Goal: Task Accomplishment & Management: Use online tool/utility

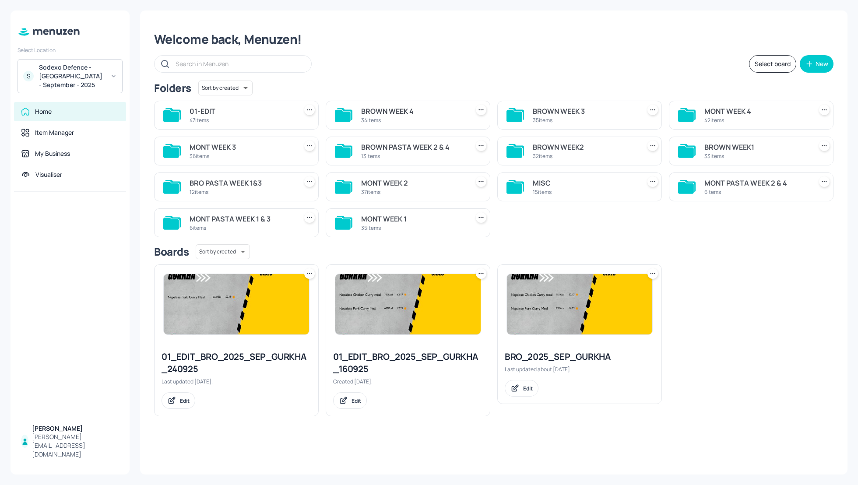
click at [559, 48] on div "Welcome back, Menuzen! Select board New Folders Sort by created id ​ 01-EDIT 47…" at bounding box center [493, 243] width 707 height 464
click at [381, 110] on div "BROWN WEEK 4" at bounding box center [413, 111] width 104 height 11
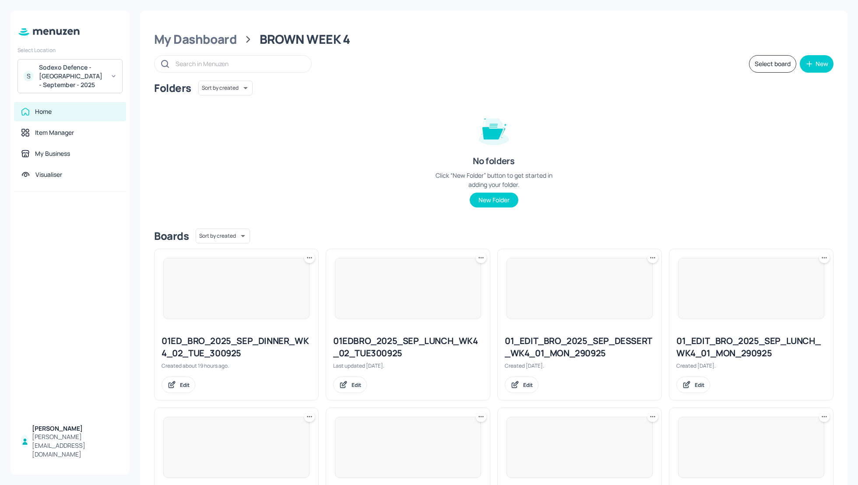
click at [663, 113] on div "Folders Sort by created id ​ No folders Click “New Folder” button to get starte…" at bounding box center [493, 151] width 679 height 141
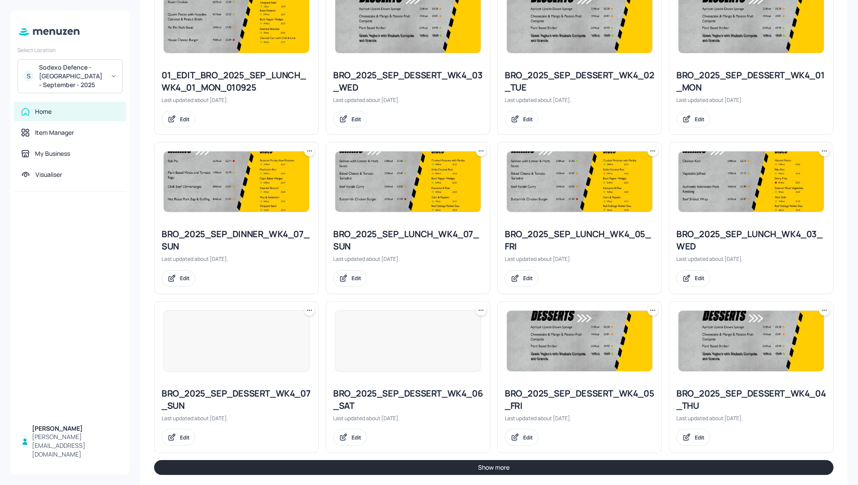
scroll to position [750, 0]
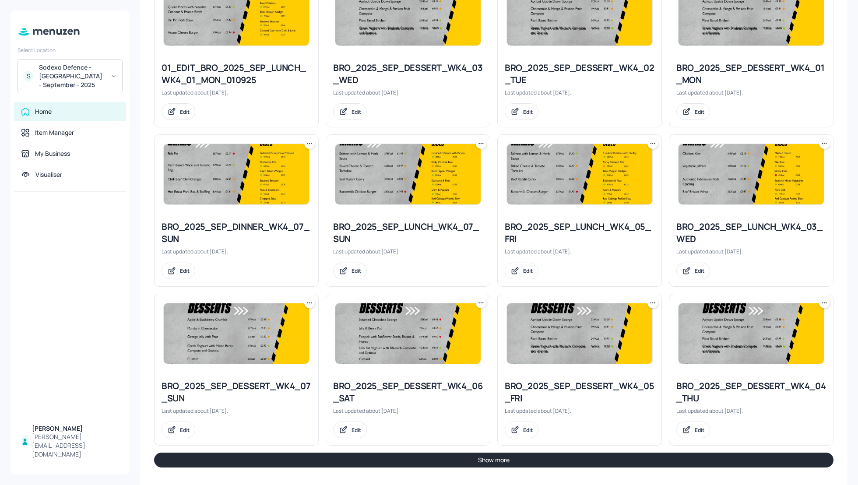
click at [589, 459] on button "Show more" at bounding box center [493, 460] width 679 height 15
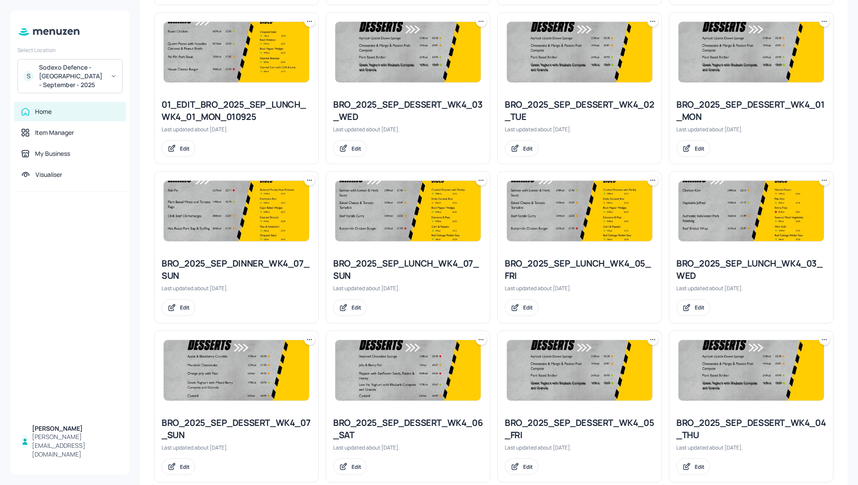
scroll to position [737, 0]
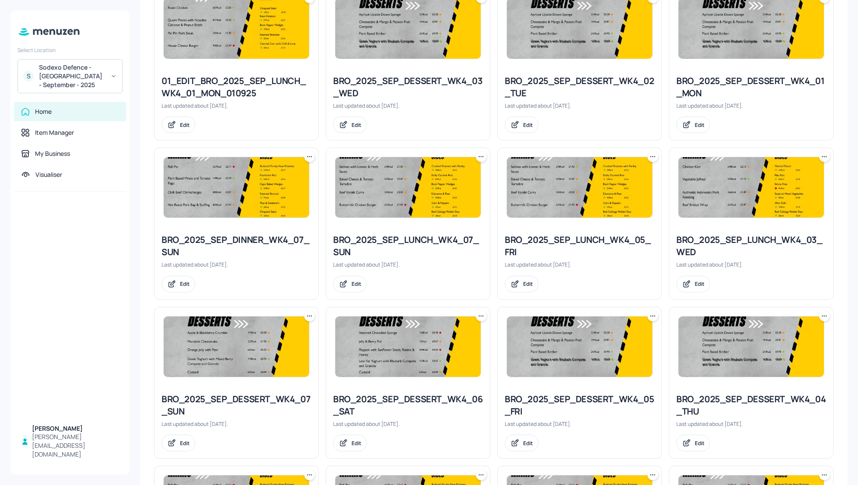
click at [820, 155] on icon at bounding box center [824, 156] width 9 height 9
click at [773, 190] on p "Duplicate" at bounding box center [778, 187] width 24 height 8
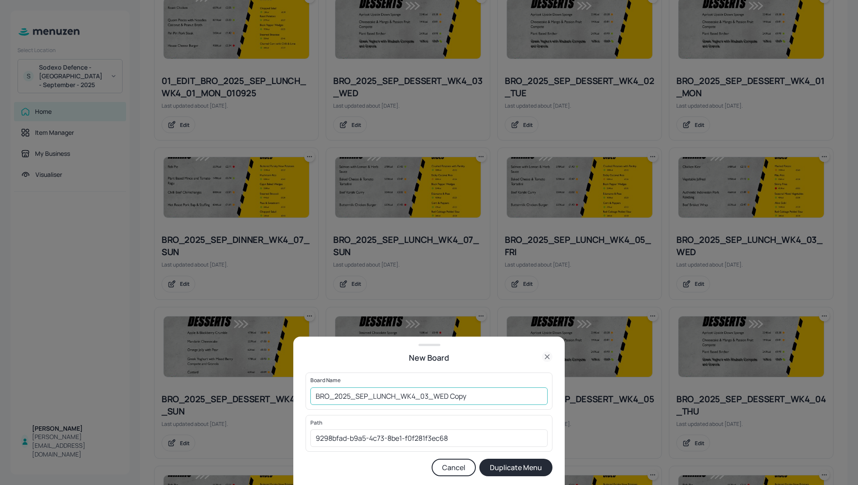
click at [315, 395] on input "BRO_2025_SEP_LUNCH_WK4_03_WED Copy" at bounding box center [428, 396] width 237 height 18
click at [503, 395] on input "01_EDIT_BRO_2025_SEP_LUNCH_WK4_03_WED Copy" at bounding box center [428, 396] width 237 height 18
click at [486, 395] on input "01_EDIT_BRO_2025_SEP_LUNCH_WK4_03_WED_" at bounding box center [428, 396] width 237 height 18
type input "01_EDIT_BRO_2025_SEP_LUNCH_WK4_03_WED_011025"
click at [513, 467] on button "Duplicate Menu" at bounding box center [515, 468] width 73 height 18
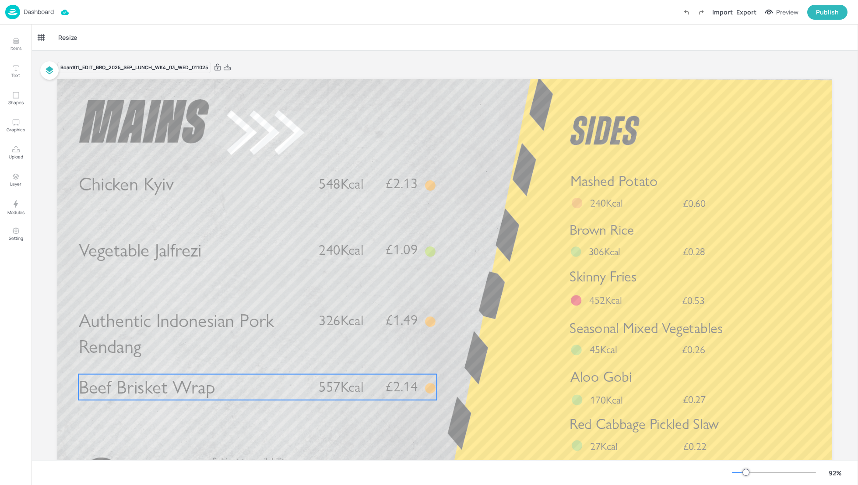
click at [242, 394] on p "Beef Brisket Wrap" at bounding box center [193, 387] width 229 height 26
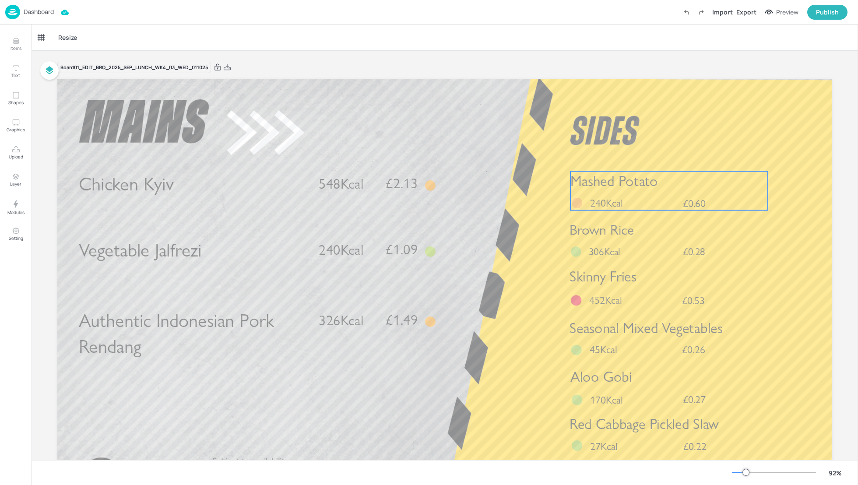
click at [623, 197] on p "240Kcal" at bounding box center [611, 203] width 42 height 15
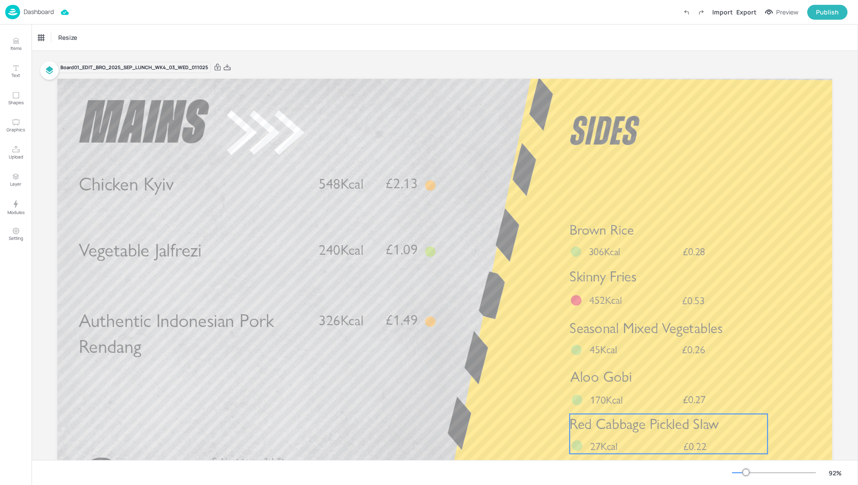
click at [639, 424] on span "Red Cabbage Pickled Slaw" at bounding box center [643, 424] width 149 height 18
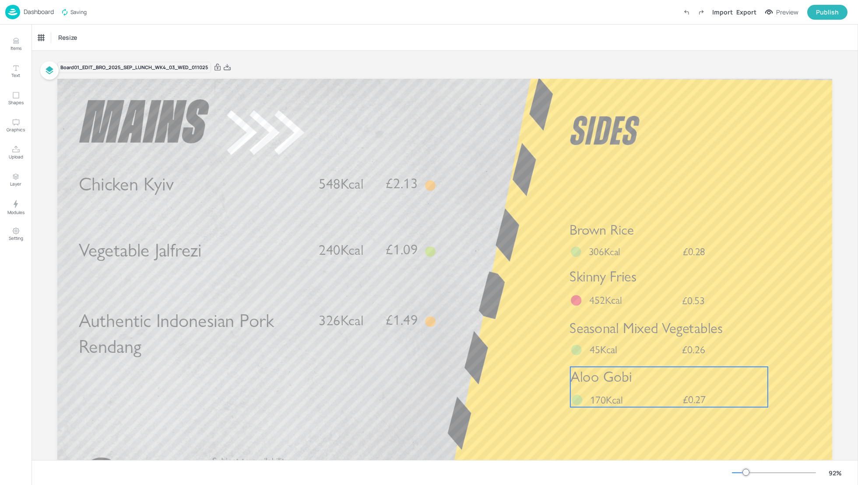
click at [678, 385] on p "Aloo Gobi" at bounding box center [668, 377] width 197 height 20
click at [669, 349] on icon at bounding box center [669, 352] width 5 height 6
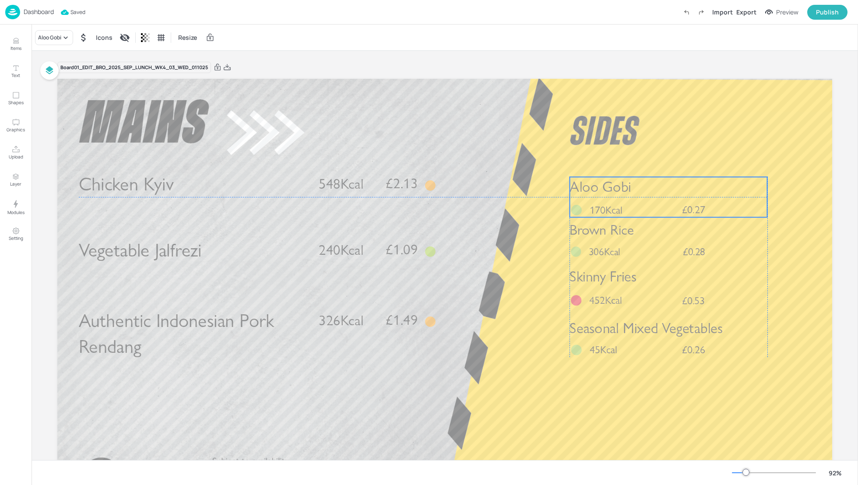
drag, startPoint x: 667, startPoint y: 385, endPoint x: 667, endPoint y: 194, distance: 190.4
click at [667, 194] on p "Aloo Gobi" at bounding box center [667, 187] width 197 height 20
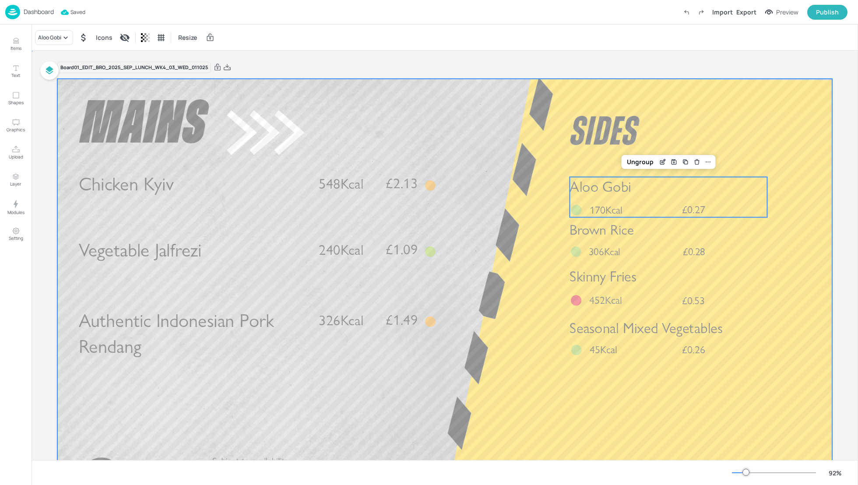
click at [513, 258] on div at bounding box center [444, 297] width 775 height 436
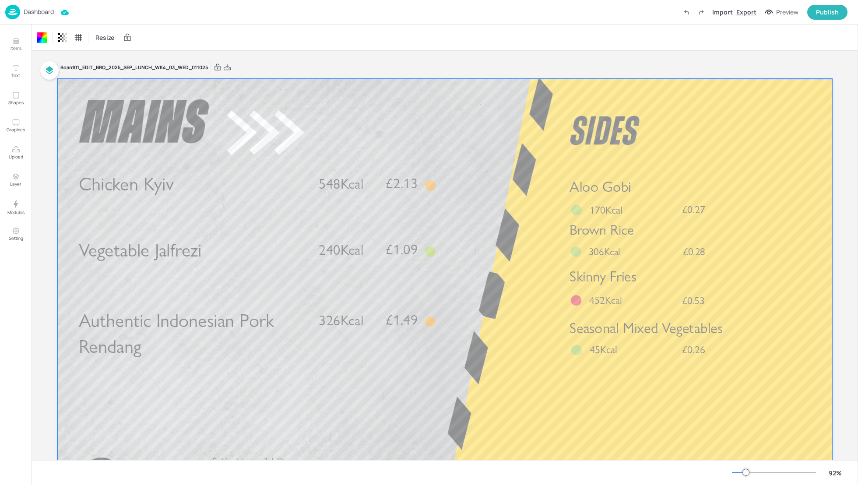
click at [750, 14] on div "Export" at bounding box center [746, 11] width 20 height 9
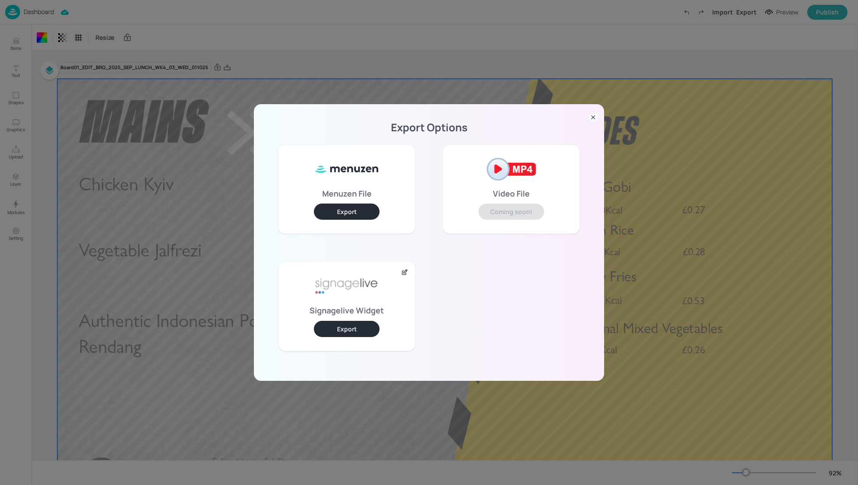
click at [334, 332] on button "Export" at bounding box center [347, 329] width 66 height 16
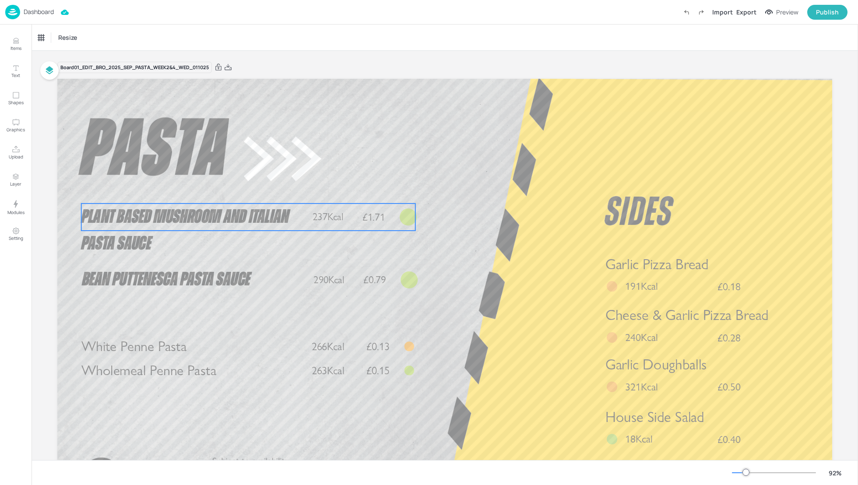
click at [162, 214] on span "Plant Based Mushroom and Italian Pasta Sauce" at bounding box center [184, 230] width 207 height 46
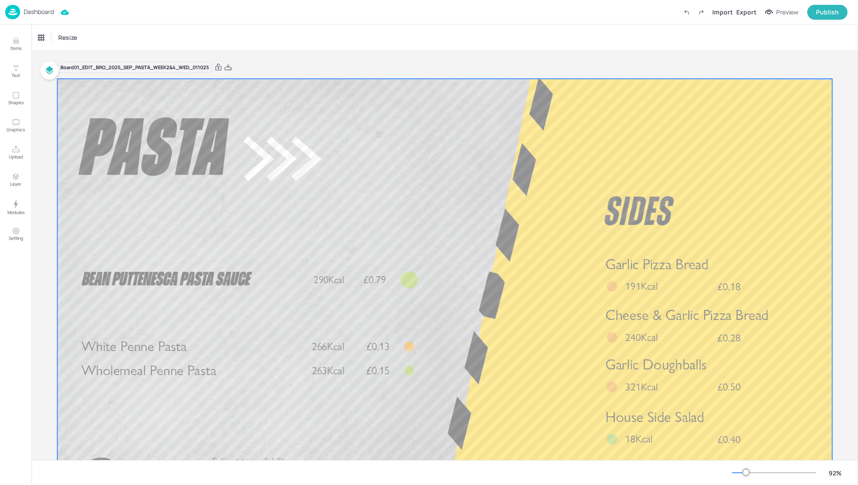
click at [493, 252] on div at bounding box center [444, 297] width 775 height 436
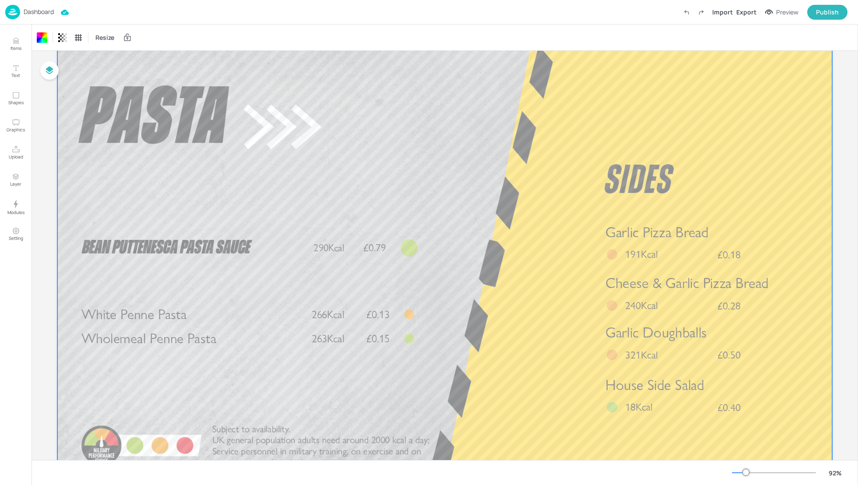
scroll to position [9, 0]
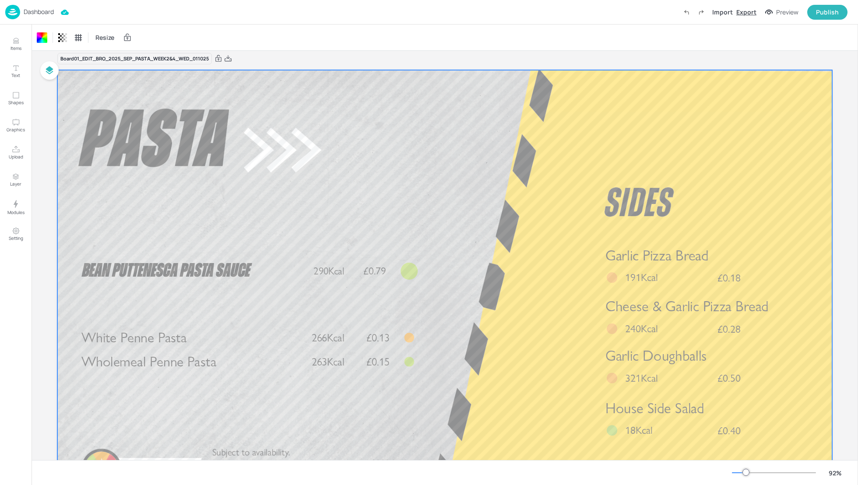
click at [753, 14] on div "Export" at bounding box center [746, 11] width 20 height 9
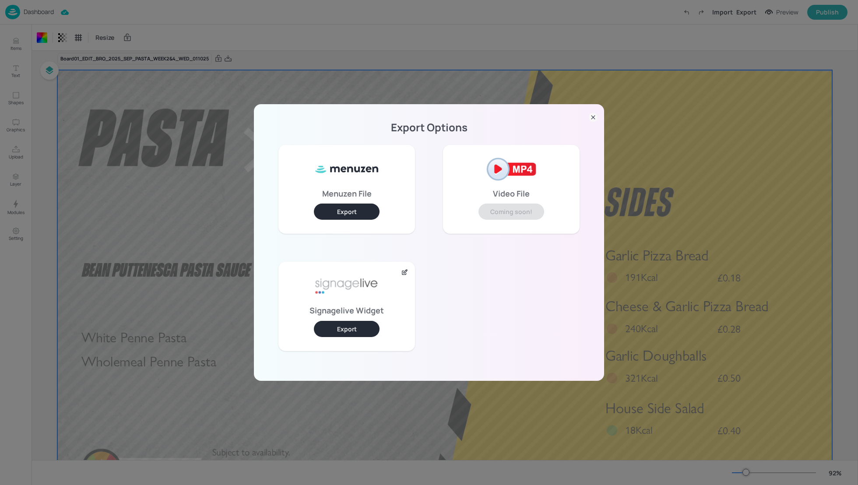
click at [365, 325] on button "Export" at bounding box center [347, 329] width 66 height 16
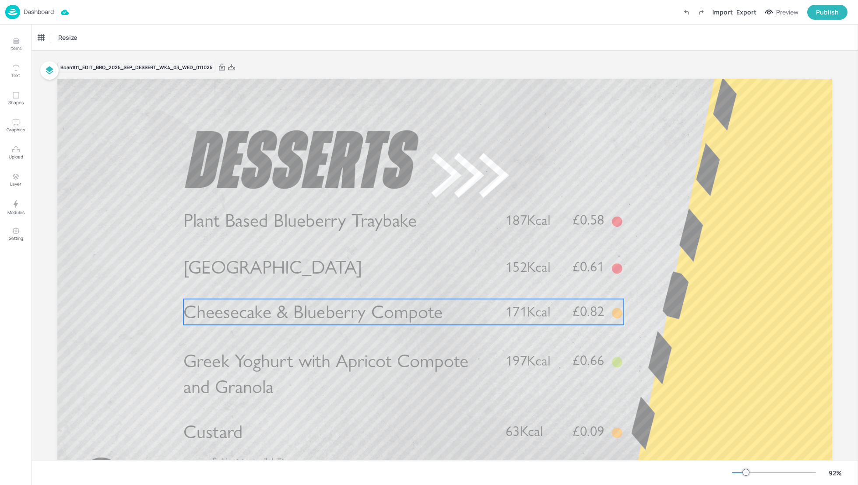
click at [325, 316] on span "Cheesecake & Blueberry Compote" at bounding box center [313, 312] width 260 height 23
click at [55, 31] on div "Cheesecake & Blueberry Compote" at bounding box center [79, 37] width 88 height 15
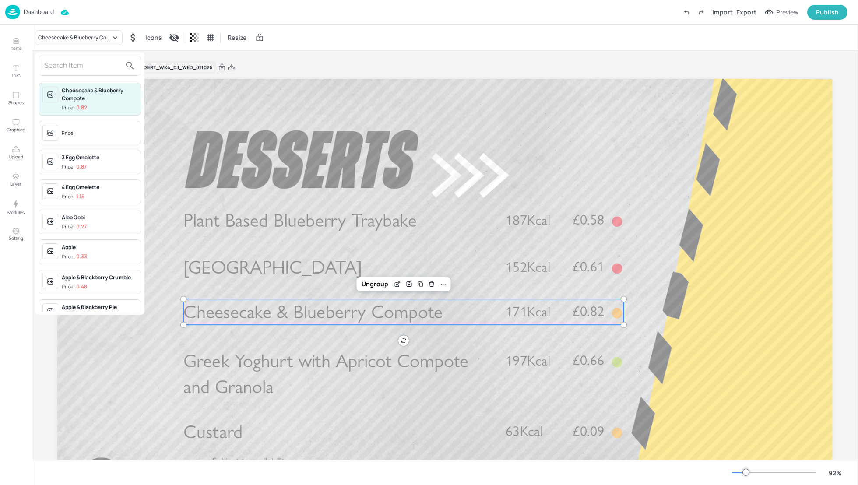
click at [72, 70] on input "text" at bounding box center [82, 66] width 77 height 14
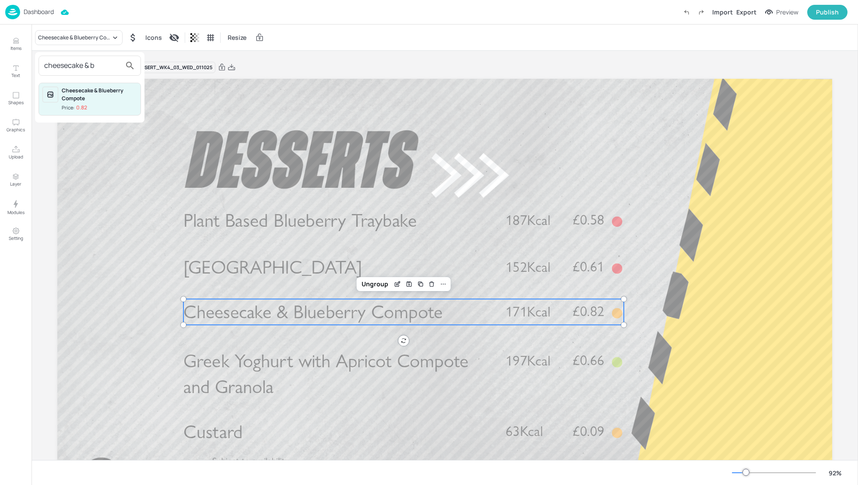
type input "cheesecake & b"
click at [86, 96] on div "Cheesecake & Blueberry Compote" at bounding box center [99, 95] width 75 height 16
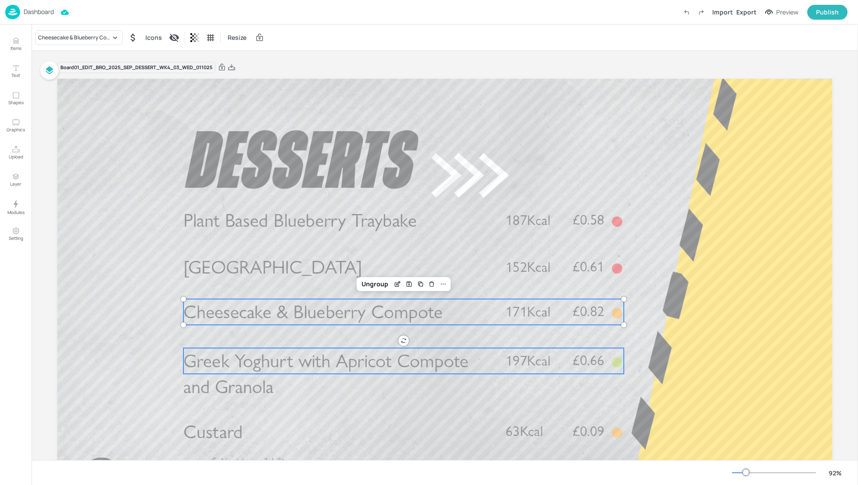
click at [409, 361] on span "Greek Yoghurt with Apricot Compote and Granola" at bounding box center [325, 374] width 285 height 49
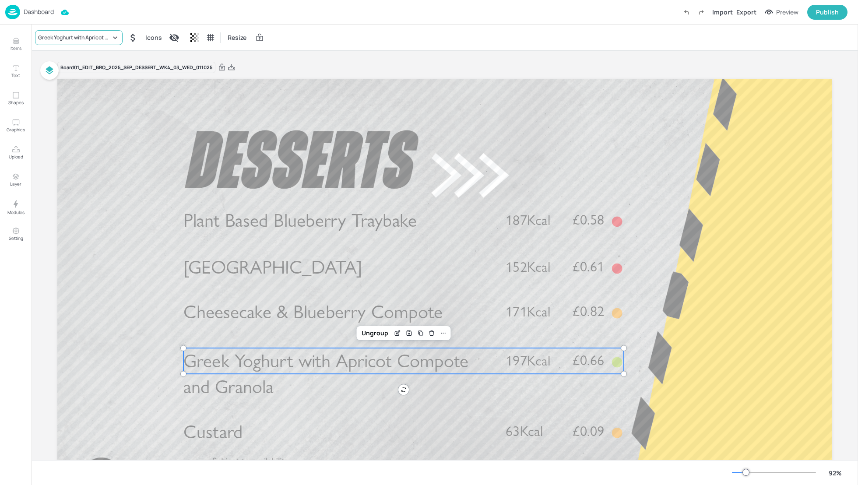
click at [74, 40] on div "Greek Yoghurt with Apricot Compote and Granola" at bounding box center [74, 38] width 73 height 8
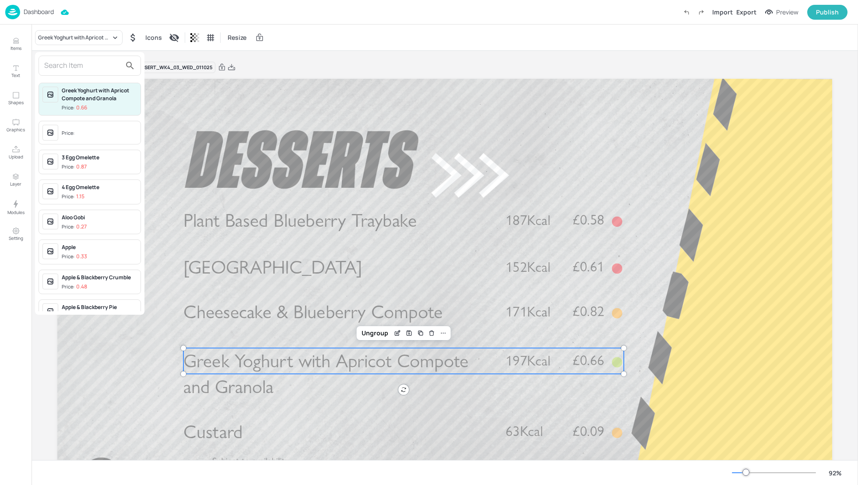
click at [73, 63] on input "text" at bounding box center [82, 66] width 77 height 14
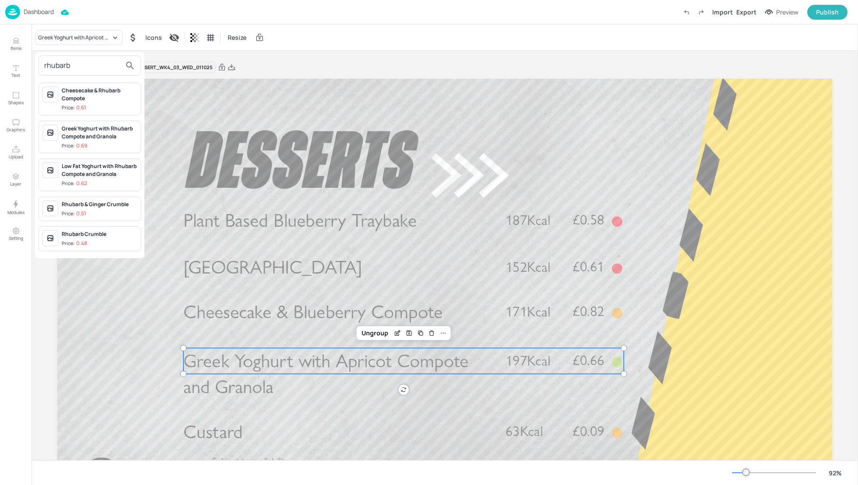
type input "rhubarb"
click at [100, 136] on div "Greek Yoghurt with Rhubarb Compote and Granola" at bounding box center [99, 133] width 75 height 16
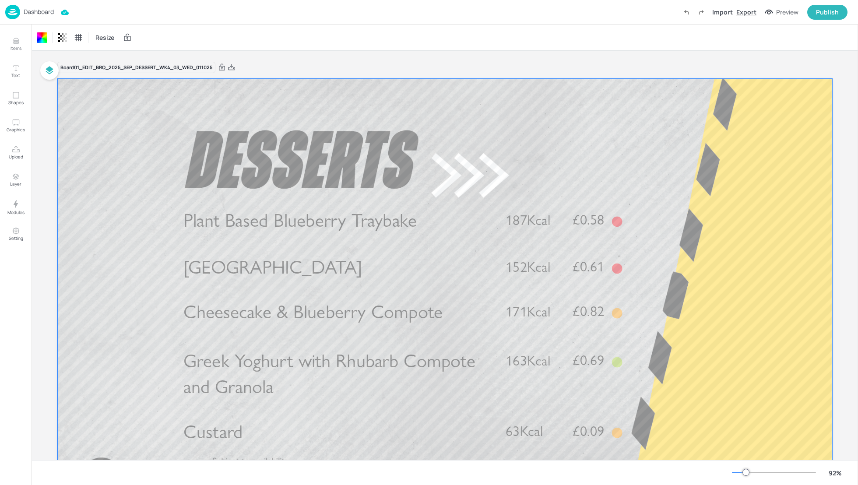
click at [744, 15] on div "Export" at bounding box center [746, 11] width 20 height 9
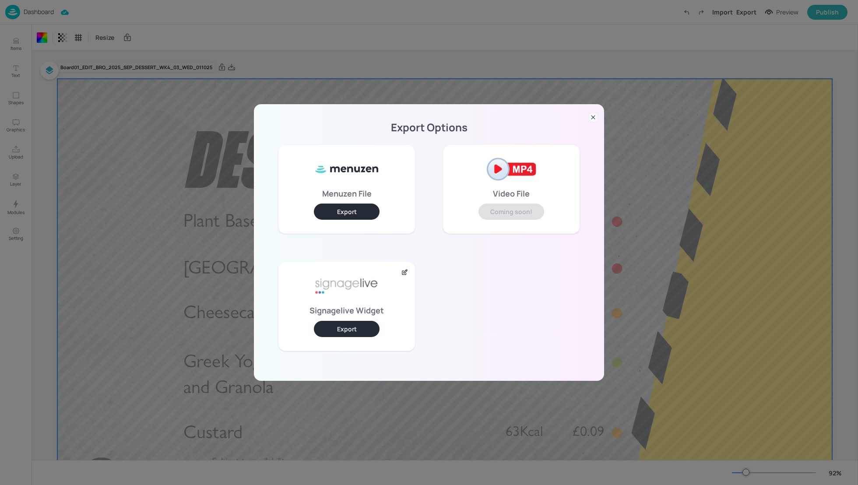
click at [358, 329] on button "Export" at bounding box center [347, 329] width 66 height 16
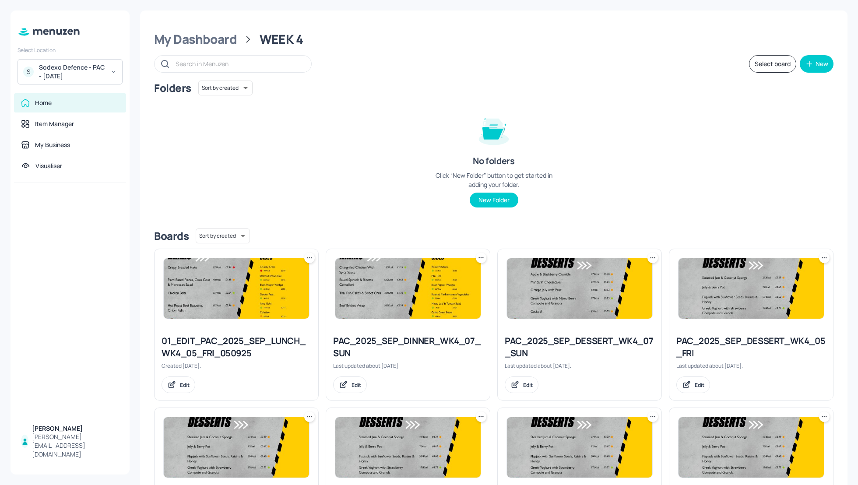
click at [620, 153] on div "Folders Sort by created id ​ No folders Click “New Folder” button to get starte…" at bounding box center [493, 151] width 679 height 141
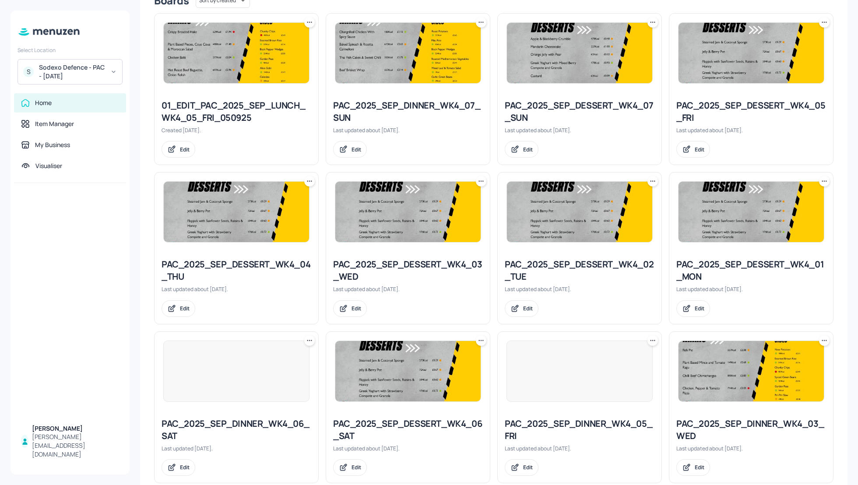
scroll to position [233, 0]
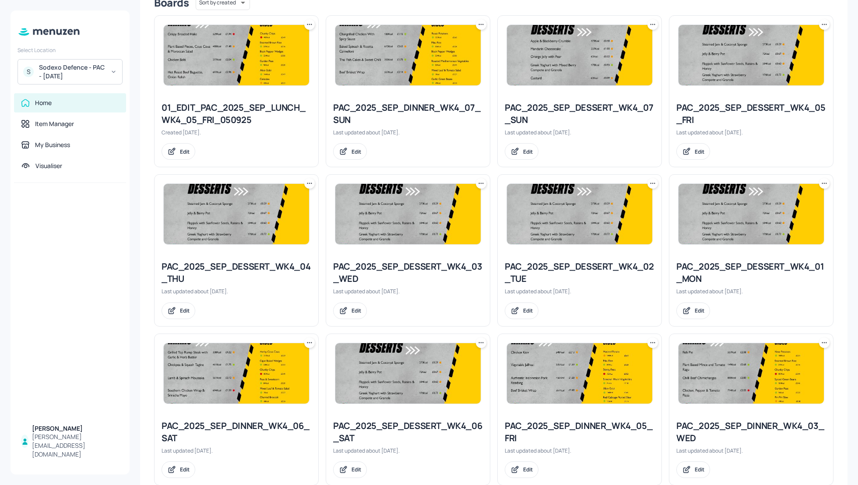
click at [477, 184] on icon at bounding box center [481, 183] width 9 height 9
click at [440, 214] on p "Duplicate" at bounding box center [437, 215] width 24 height 8
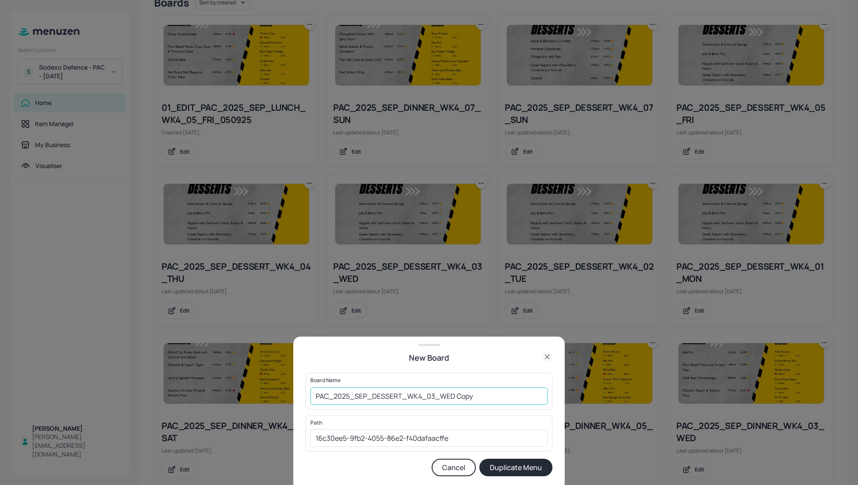
click at [316, 396] on input "PAC_2025_SEP_DESSERT_WK4_03_WED Copy" at bounding box center [428, 396] width 237 height 18
click at [515, 400] on input "01_EDIT_PAC_2025_SEP_DESSERT_WK4_03_WED Copy" at bounding box center [428, 396] width 237 height 18
type input "01_EDIT_PAC_2025_SEP_DESSERT_WK4_03_WED_011025"
click at [523, 464] on button "Duplicate Menu" at bounding box center [515, 468] width 73 height 18
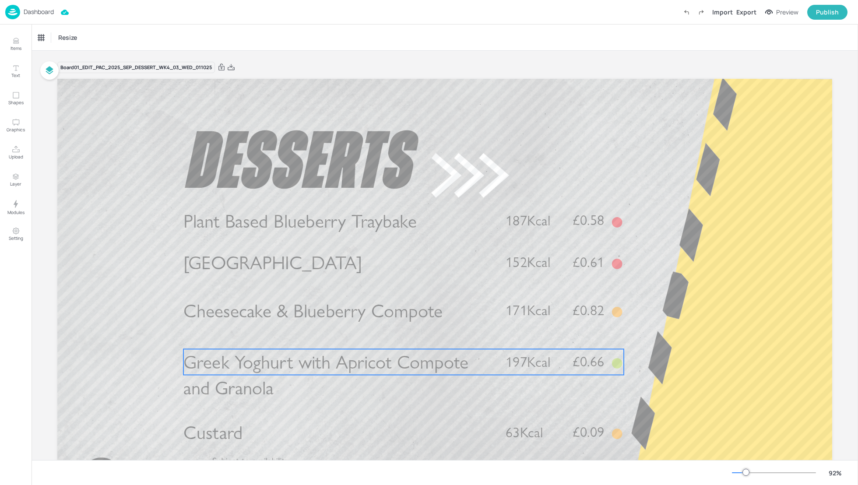
click at [333, 366] on span "Greek Yoghurt with Apricot Compote and Granola" at bounding box center [325, 375] width 285 height 49
click at [85, 41] on div "Greek Yoghurt with Apricot Compote and Granola" at bounding box center [79, 37] width 88 height 15
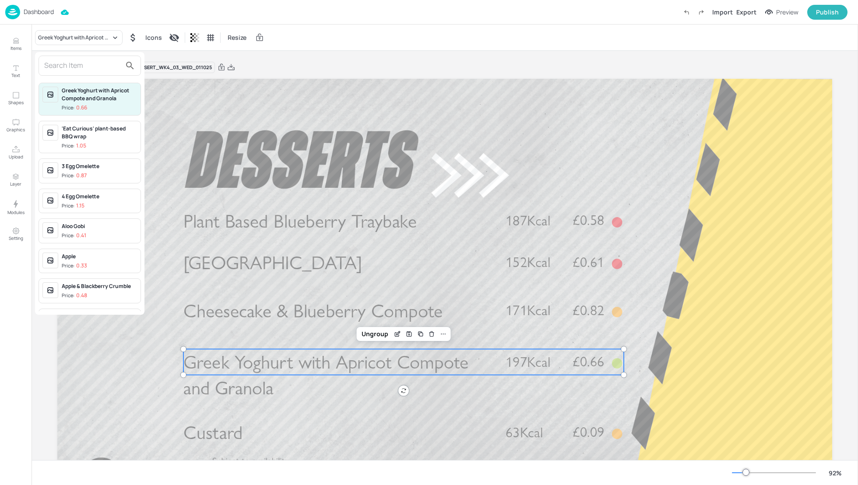
click at [65, 68] on input "text" at bounding box center [82, 66] width 77 height 14
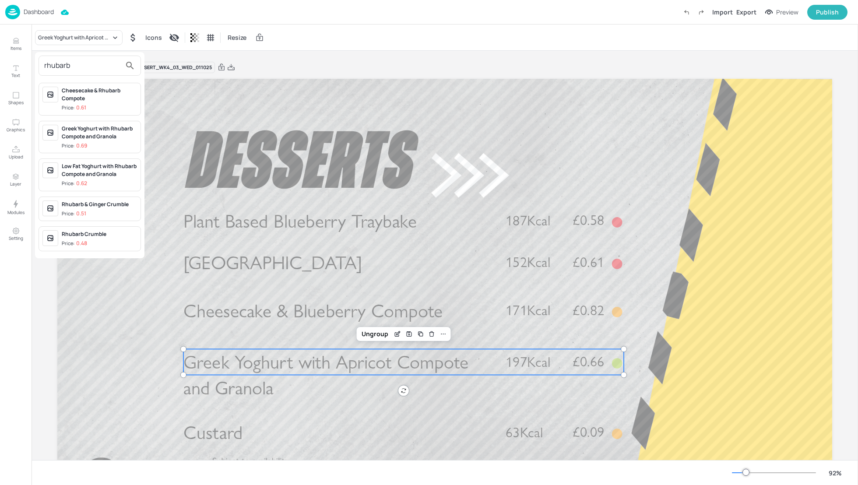
type input "rhubarb"
click at [87, 131] on div "Greek Yoghurt with Rhubarb Compote and Granola" at bounding box center [99, 133] width 75 height 16
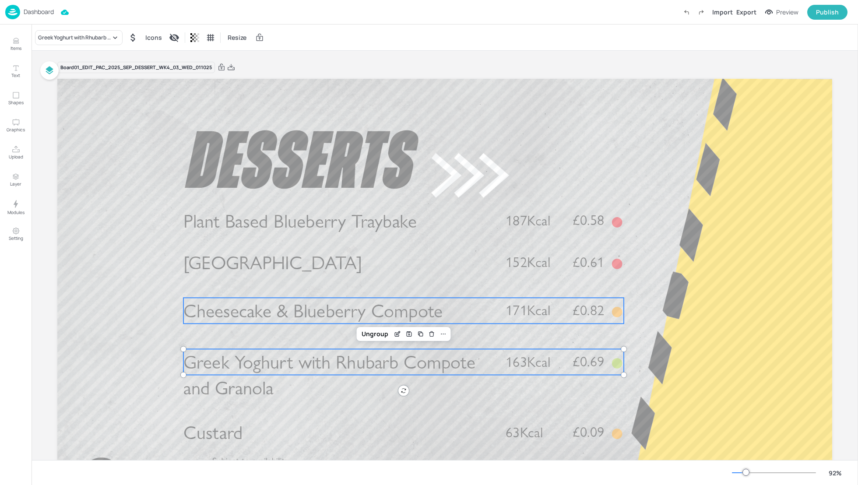
click at [309, 316] on span "Cheesecake & Blueberry Compote" at bounding box center [313, 310] width 260 height 23
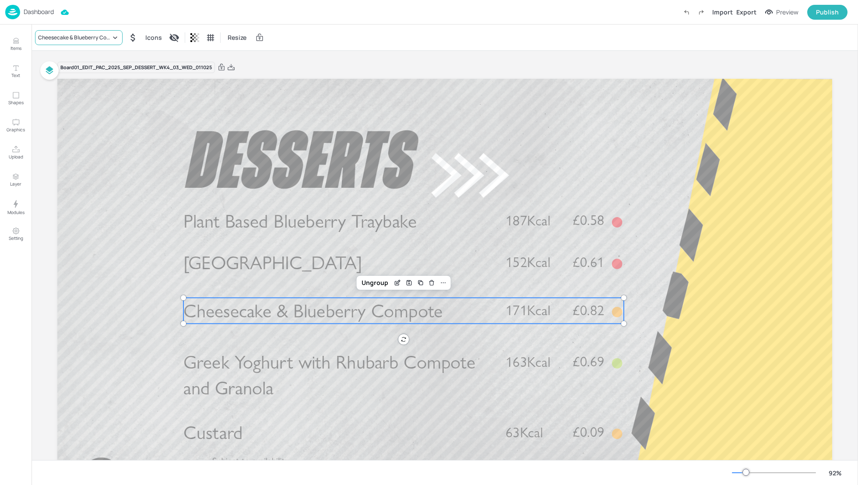
click at [97, 32] on div "Cheesecake & Blueberry Compote" at bounding box center [79, 37] width 88 height 15
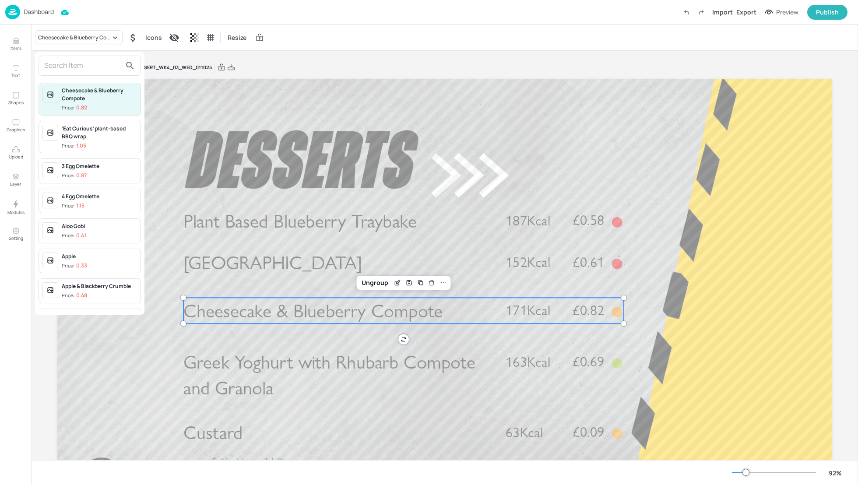
click at [79, 63] on input "text" at bounding box center [82, 66] width 77 height 14
type input "b"
type input "cheesecake"
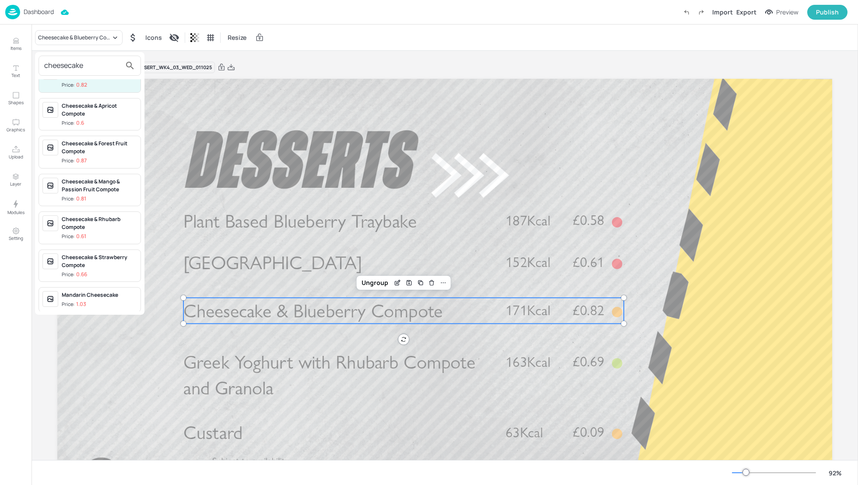
scroll to position [25, 0]
click at [99, 254] on div "Cheesecake & Strawberry Compote" at bounding box center [99, 260] width 75 height 16
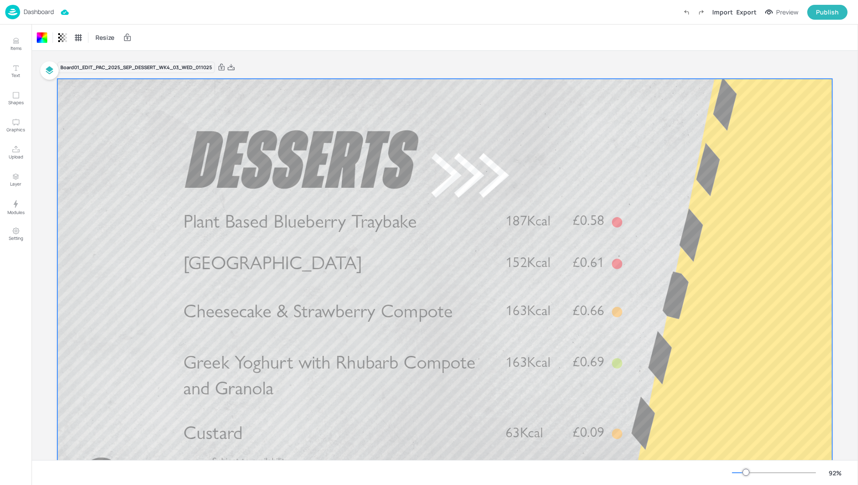
click at [498, 47] on div "Resize" at bounding box center [445, 38] width 826 height 26
click at [720, 59] on div "Board 01_EDIT_PAC_2025_SEP_DESSERT_WK4_03_WED_011025 Plant Based Blueberry Tray…" at bounding box center [444, 294] width 775 height 486
click at [536, 27] on div "Resize" at bounding box center [445, 38] width 826 height 26
click at [743, 9] on div "Export" at bounding box center [746, 11] width 20 height 9
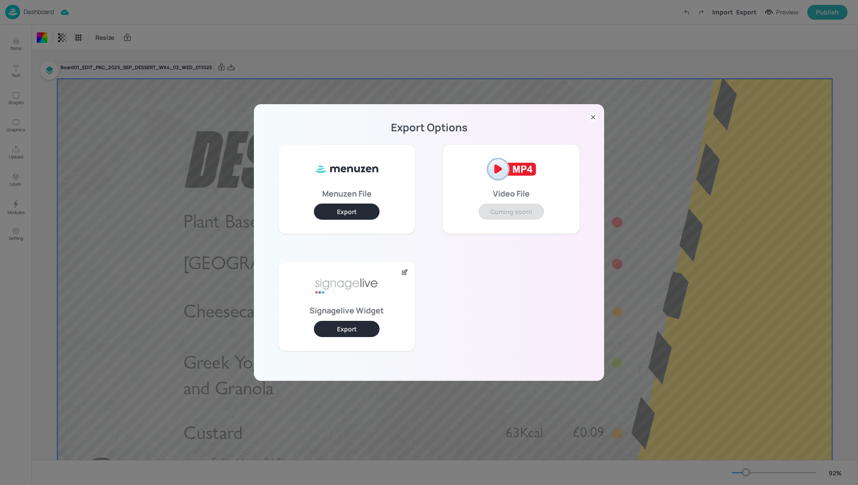
click at [353, 327] on button "Export" at bounding box center [347, 329] width 66 height 16
